Goal: Task Accomplishment & Management: Complete application form

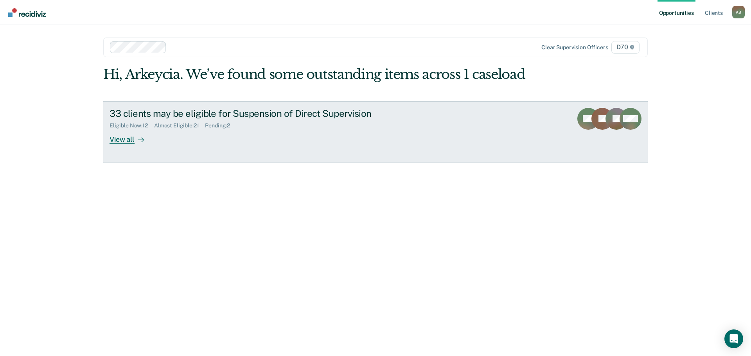
click at [189, 153] on link "33 clients may be eligible for Suspension of Direct Supervision Eligible Now : …" at bounding box center [375, 132] width 544 height 62
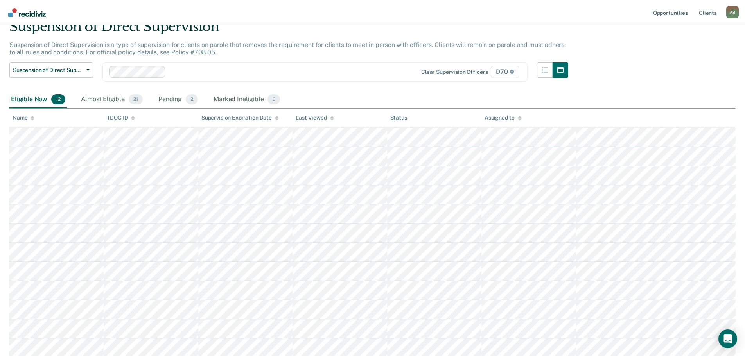
scroll to position [93, 0]
